Goal: Check status: Check status

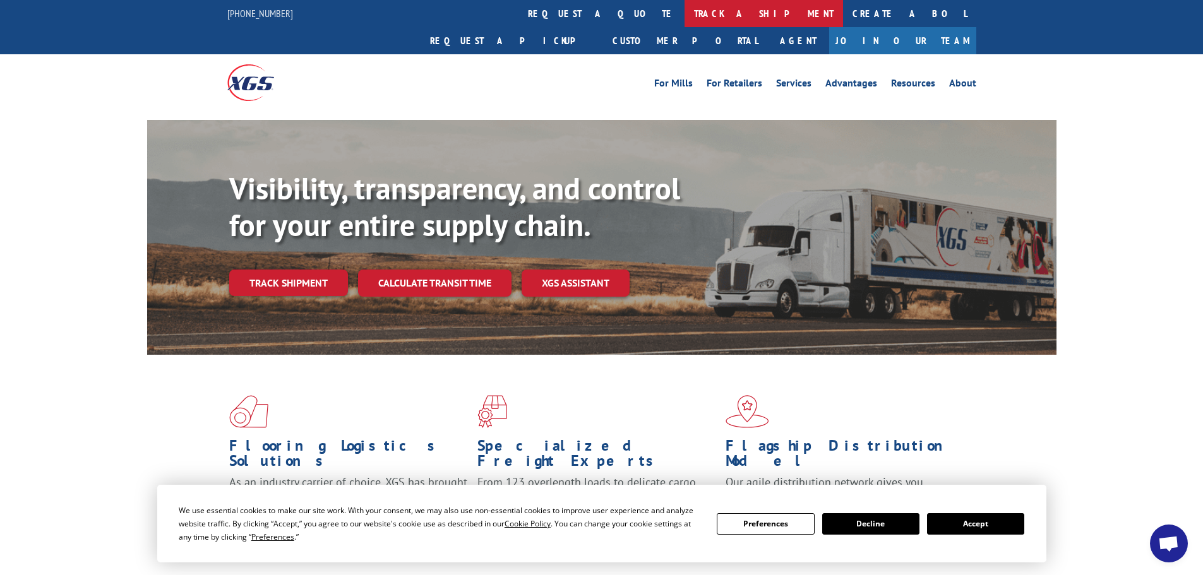
click at [685, 10] on link "track a shipment" at bounding box center [764, 13] width 159 height 27
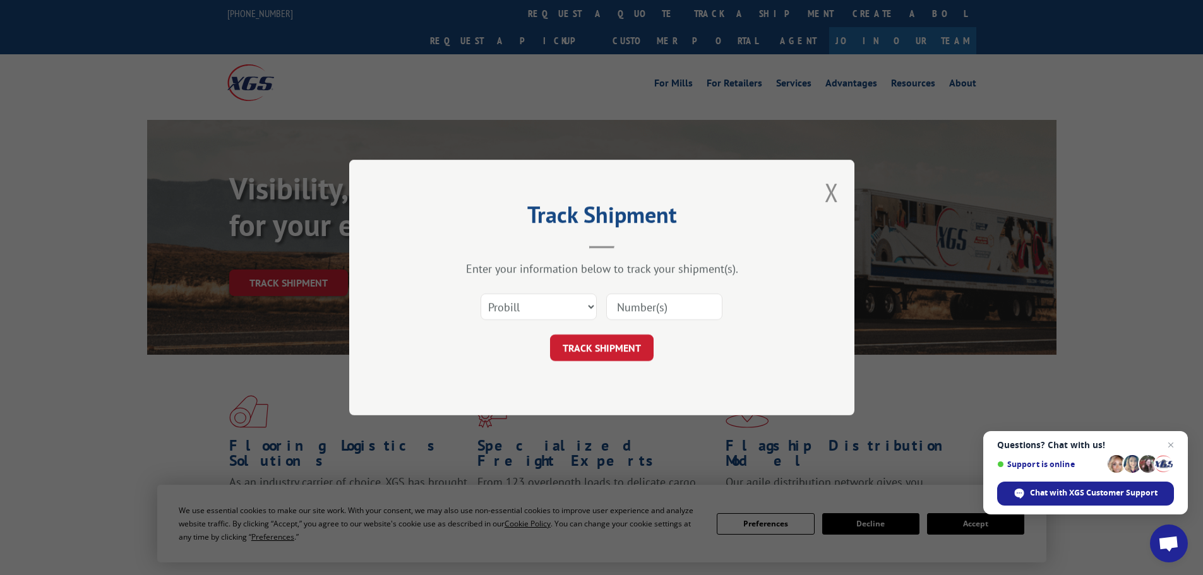
click at [642, 307] on input at bounding box center [664, 307] width 116 height 27
paste input "018055250905"
type input "018055250905"
click at [610, 347] on button "TRACK SHIPMENT" at bounding box center [602, 348] width 104 height 27
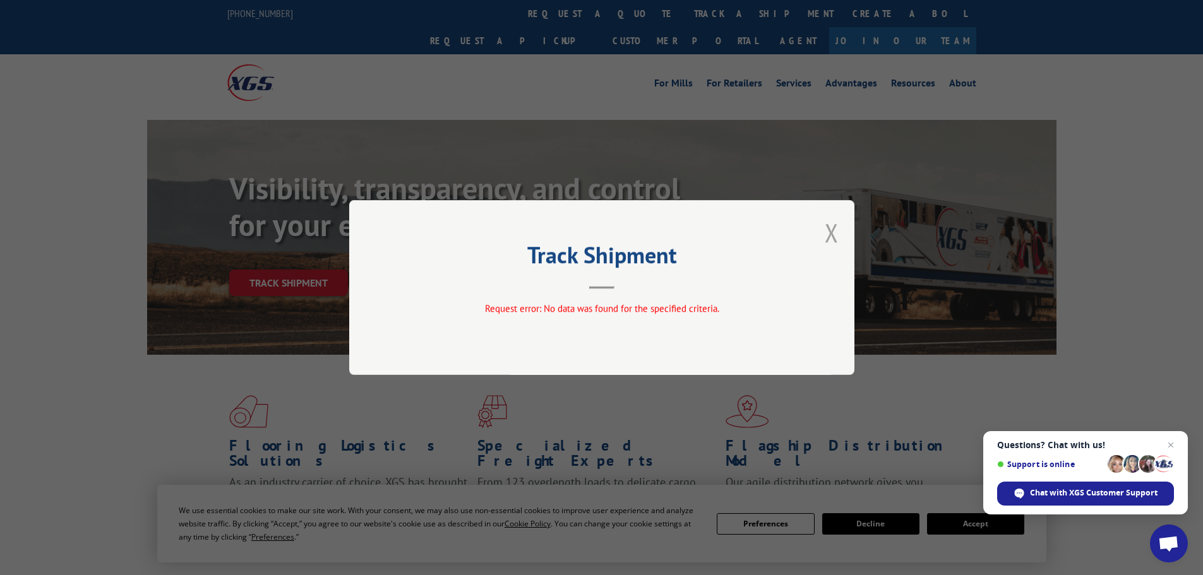
click at [831, 234] on button "Close modal" at bounding box center [832, 232] width 14 height 33
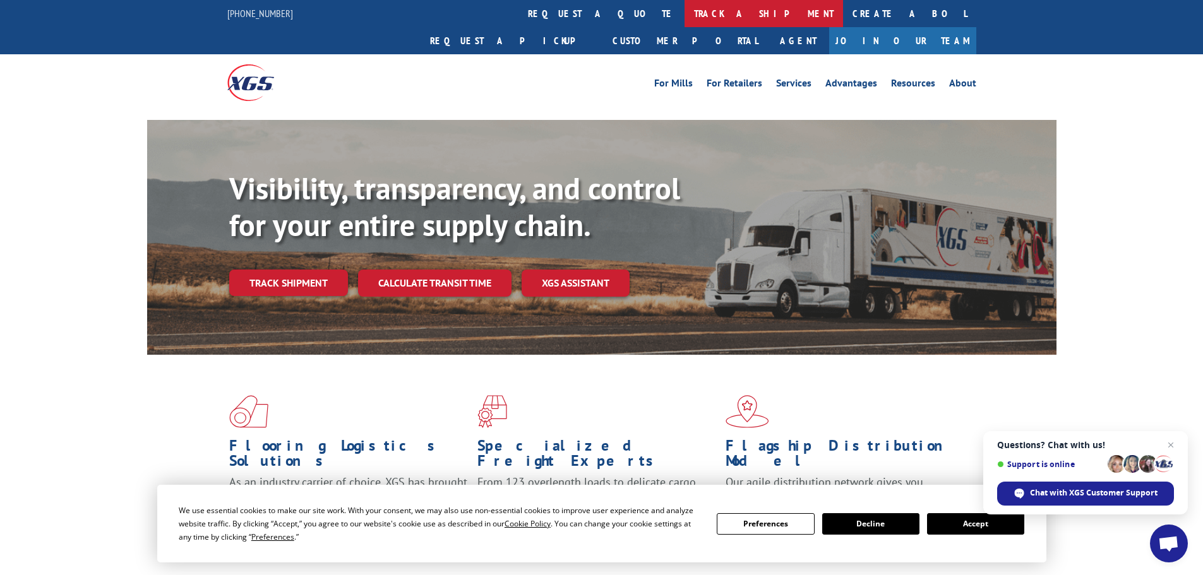
click at [685, 8] on link "track a shipment" at bounding box center [764, 13] width 159 height 27
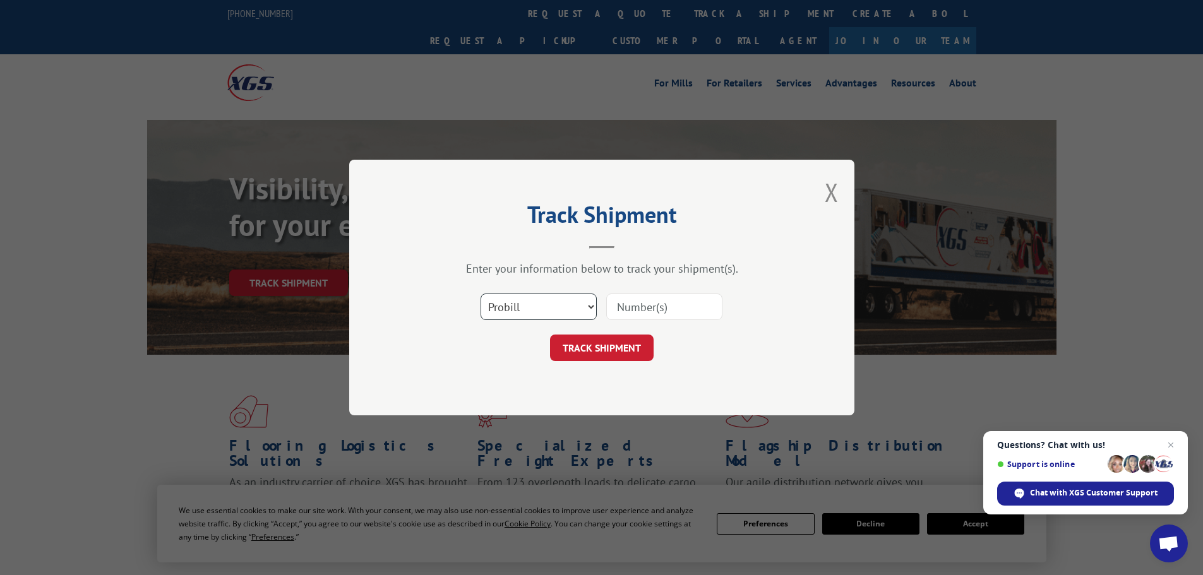
click at [589, 306] on select "Select category... Probill BOL PO" at bounding box center [539, 307] width 116 height 27
select select "bol"
click at [481, 294] on select "Select category... Probill BOL PO" at bounding box center [539, 307] width 116 height 27
paste input "018055250905"
type input "018055250905"
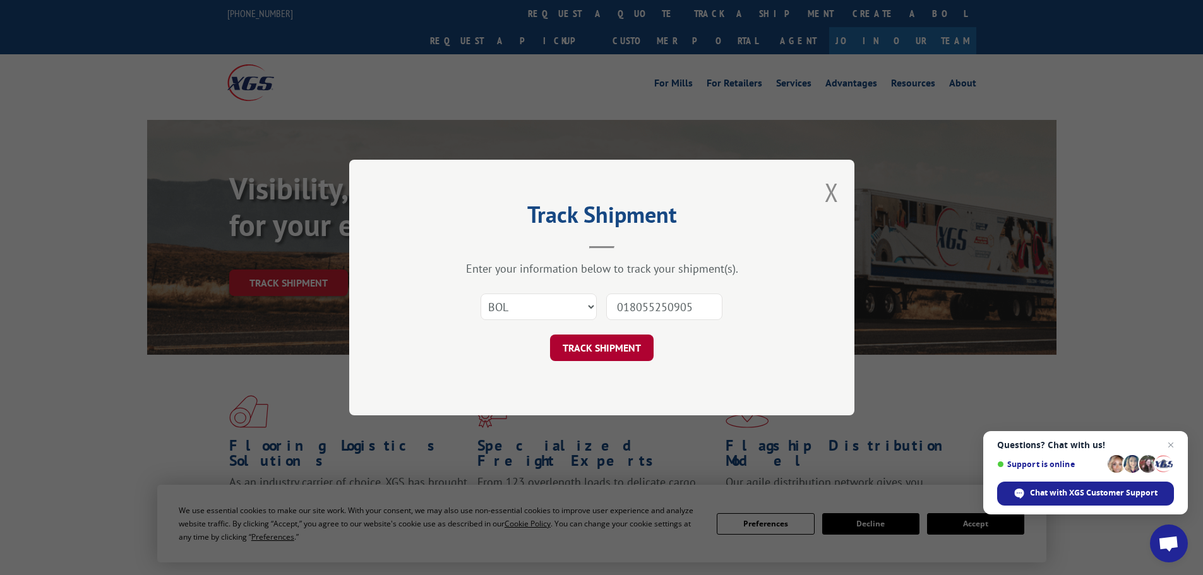
click at [604, 347] on button "TRACK SHIPMENT" at bounding box center [602, 348] width 104 height 27
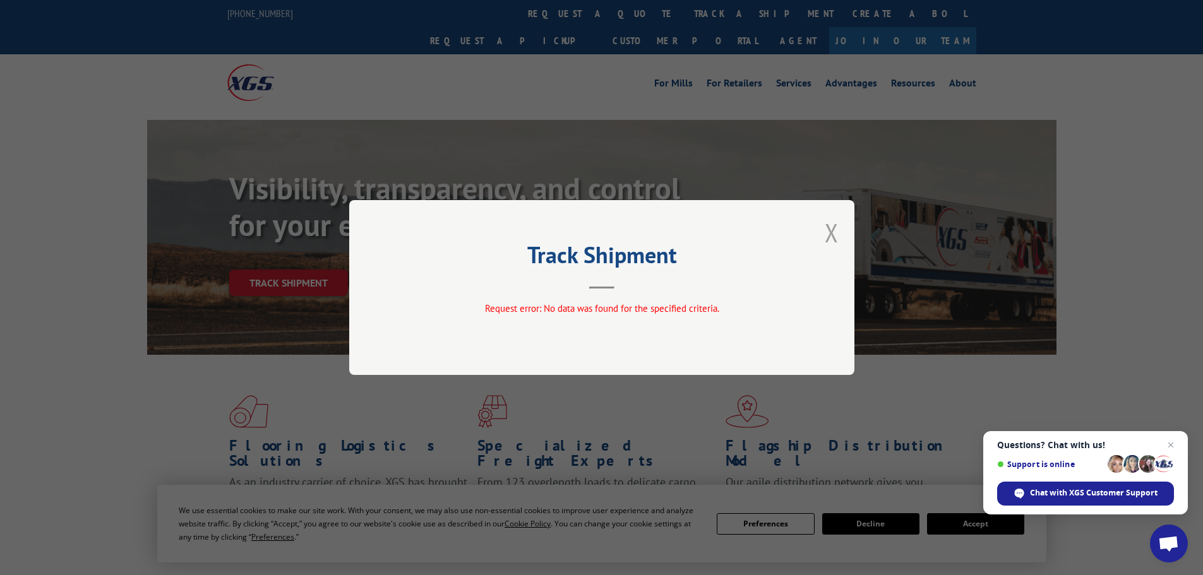
click at [835, 234] on button "Close modal" at bounding box center [832, 232] width 14 height 33
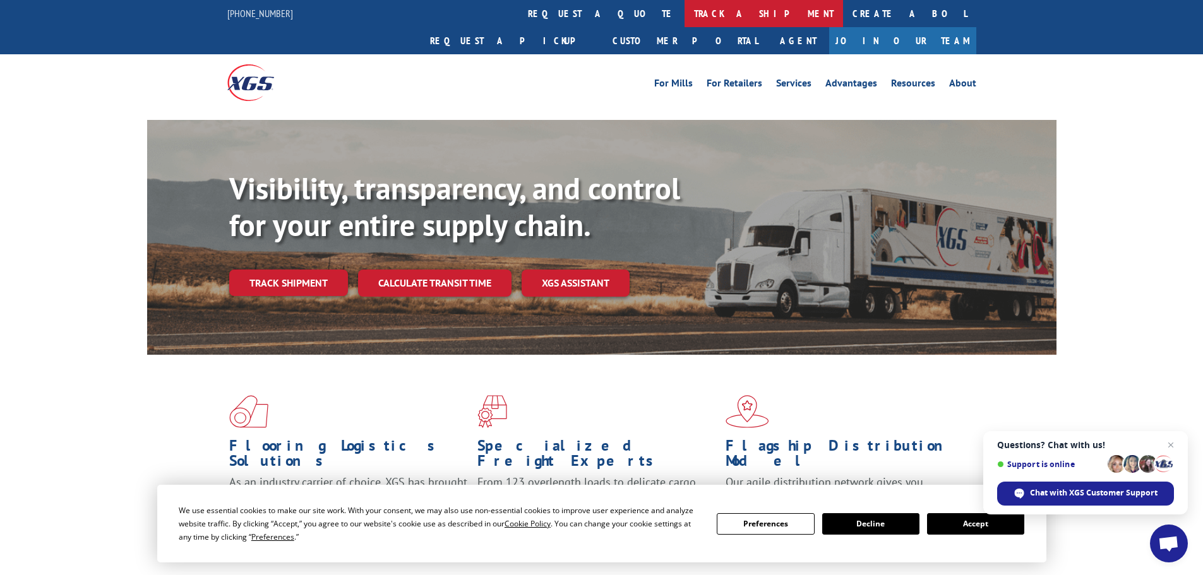
click at [685, 12] on link "track a shipment" at bounding box center [764, 13] width 159 height 27
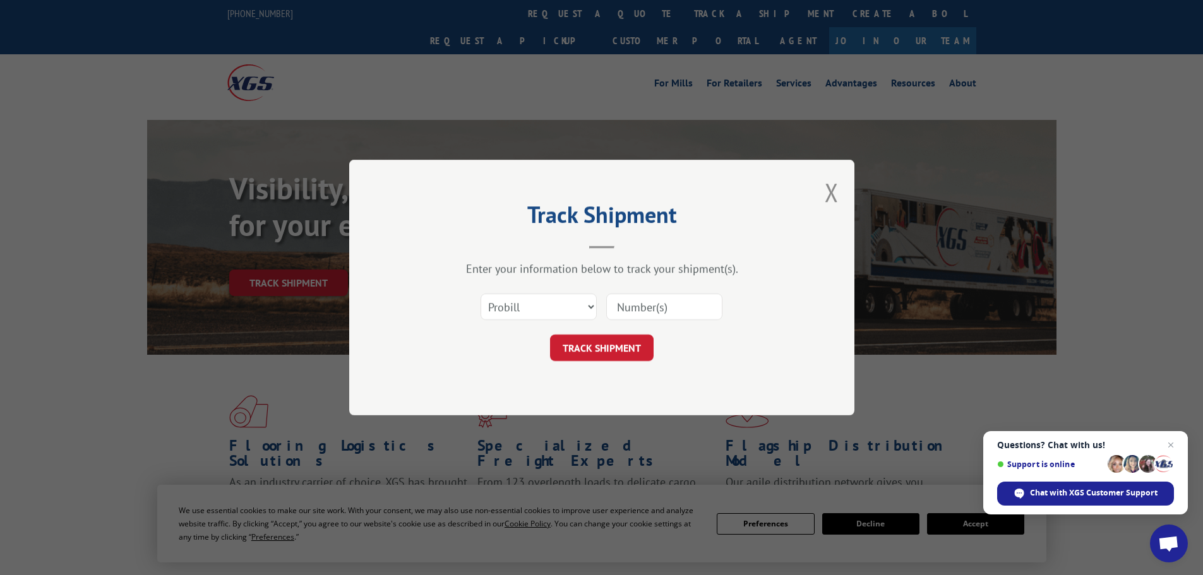
paste input "451020"
type input "451020"
click at [609, 347] on button "TRACK SHIPMENT" at bounding box center [602, 348] width 104 height 27
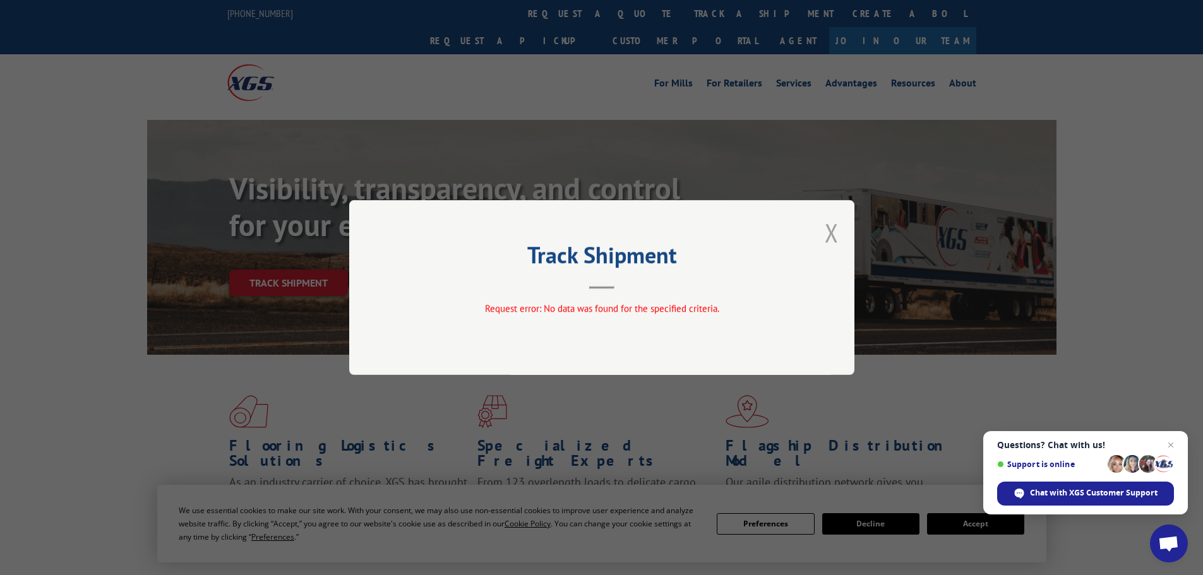
click at [831, 233] on button "Close modal" at bounding box center [832, 232] width 14 height 33
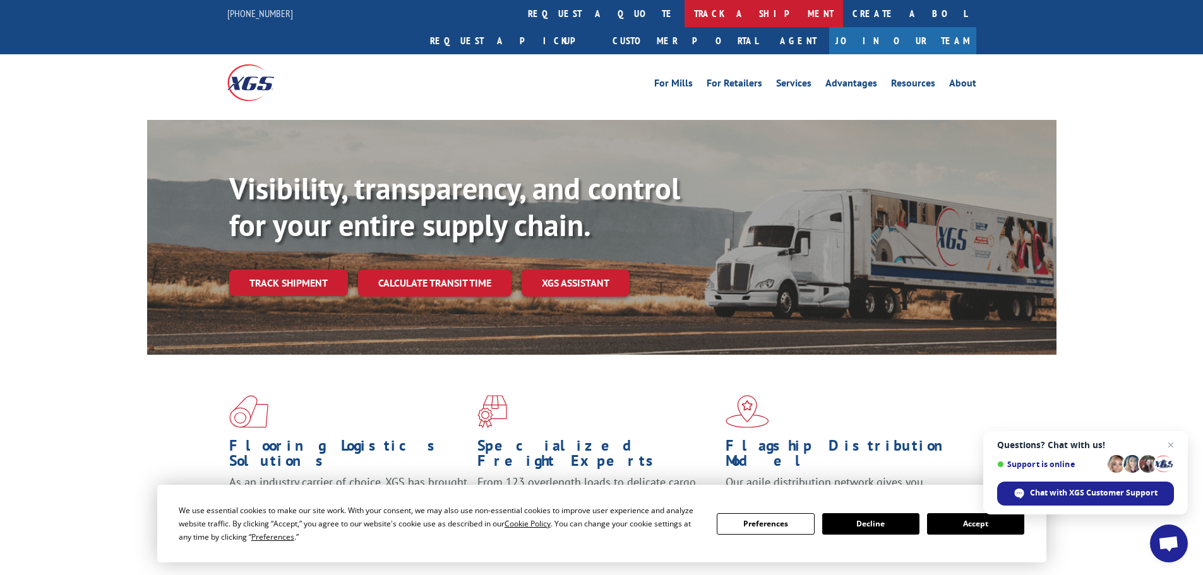
click at [685, 10] on link "track a shipment" at bounding box center [764, 13] width 159 height 27
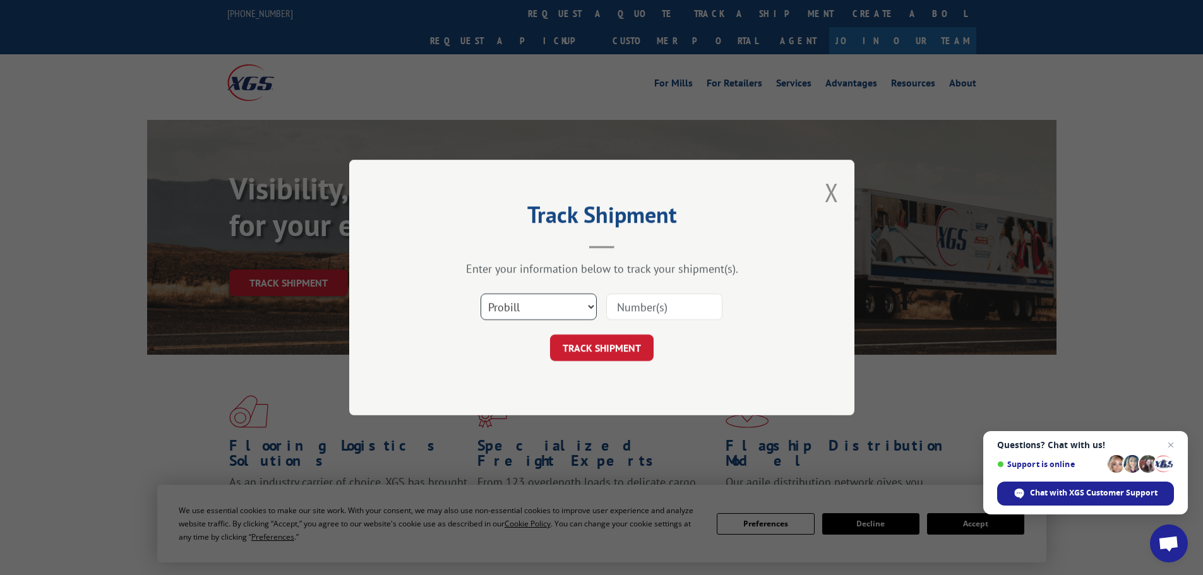
click at [589, 305] on select "Select category... Probill BOL PO" at bounding box center [539, 307] width 116 height 27
select select "bol"
click at [481, 294] on select "Select category... Probill BOL PO" at bounding box center [539, 307] width 116 height 27
paste input "451020"
type input "451020"
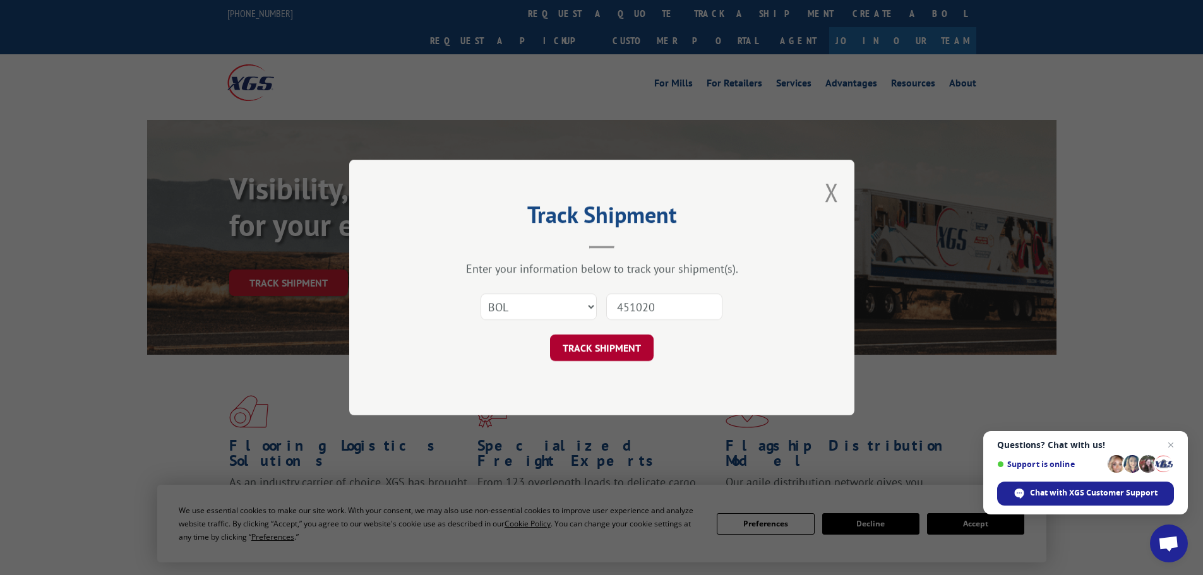
click at [604, 347] on button "TRACK SHIPMENT" at bounding box center [602, 348] width 104 height 27
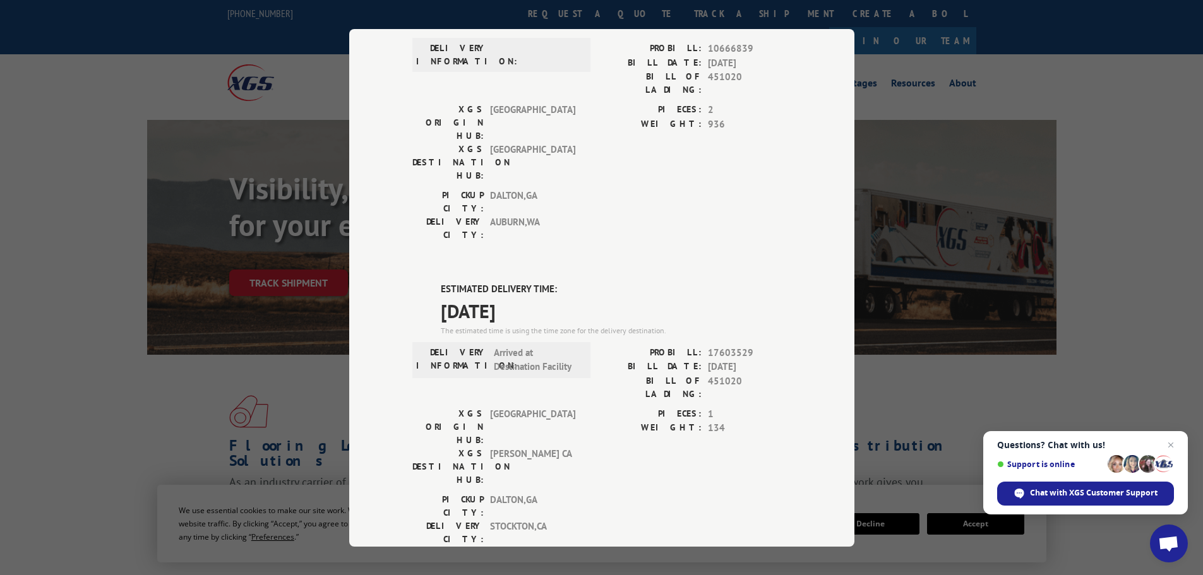
scroll to position [1, 0]
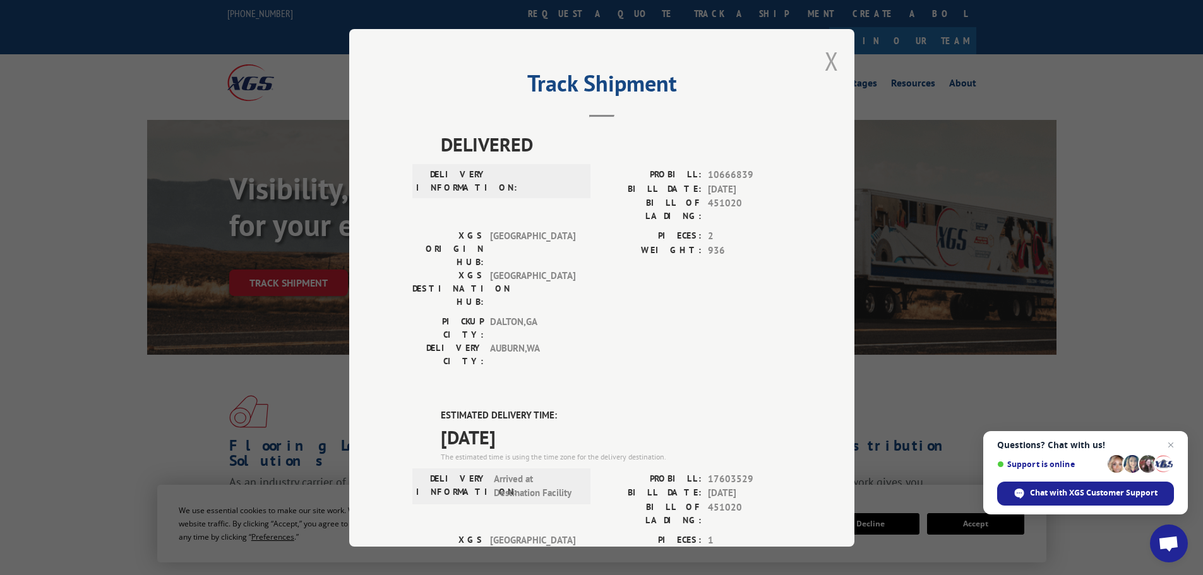
click at [830, 59] on button "Close modal" at bounding box center [832, 60] width 14 height 33
